Goal: Transaction & Acquisition: Subscribe to service/newsletter

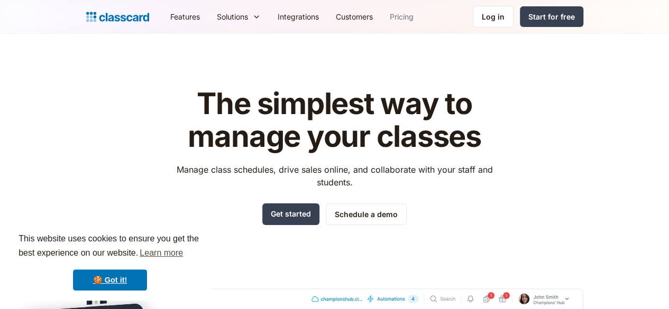
click at [381, 16] on link "Pricing" at bounding box center [401, 17] width 41 height 24
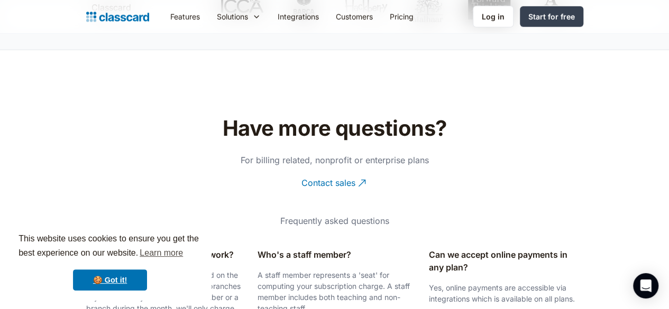
scroll to position [1571, 0]
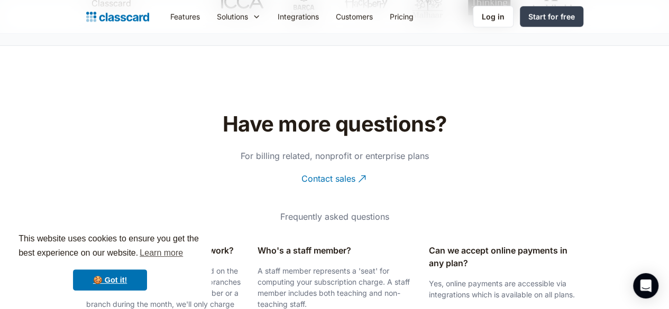
click at [583, 29] on nav "Features Resources Blog The latest industry news, updates and info. Customer st…" at bounding box center [372, 17] width 421 height 24
click at [583, 23] on link "Start for free" at bounding box center [551, 16] width 63 height 21
